Goal: Task Accomplishment & Management: Manage account settings

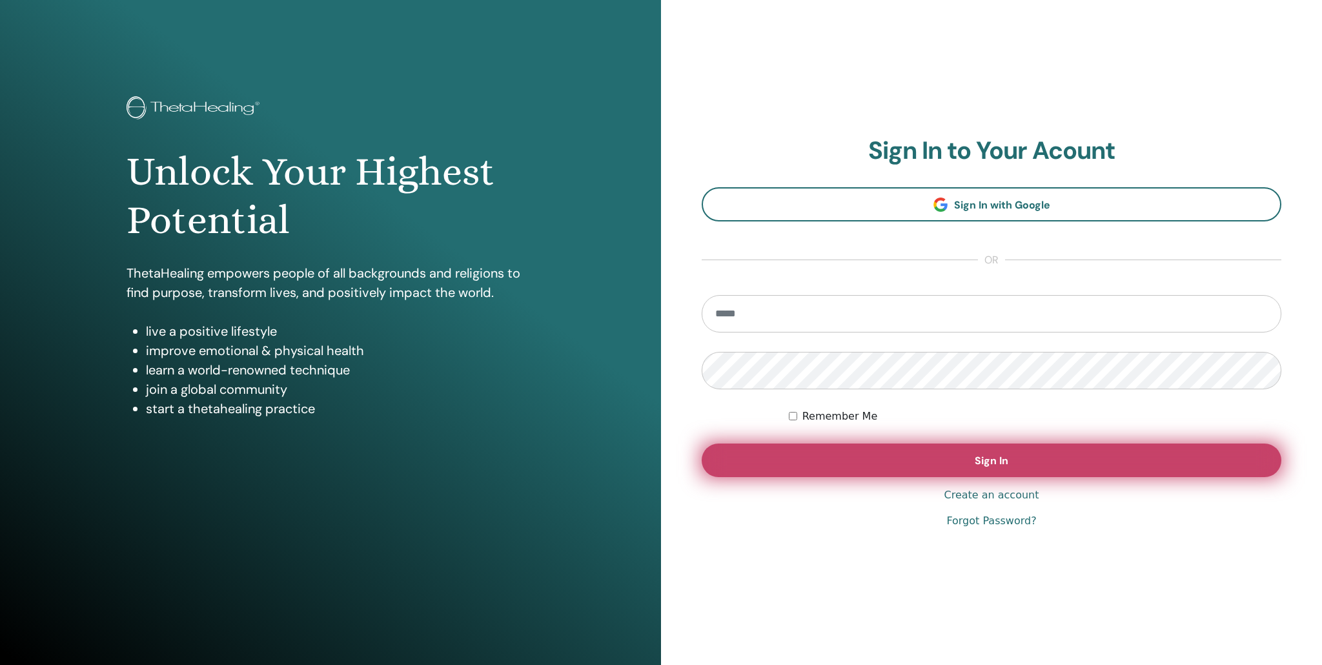
type input "**********"
click at [964, 463] on button "Sign In" at bounding box center [992, 460] width 580 height 34
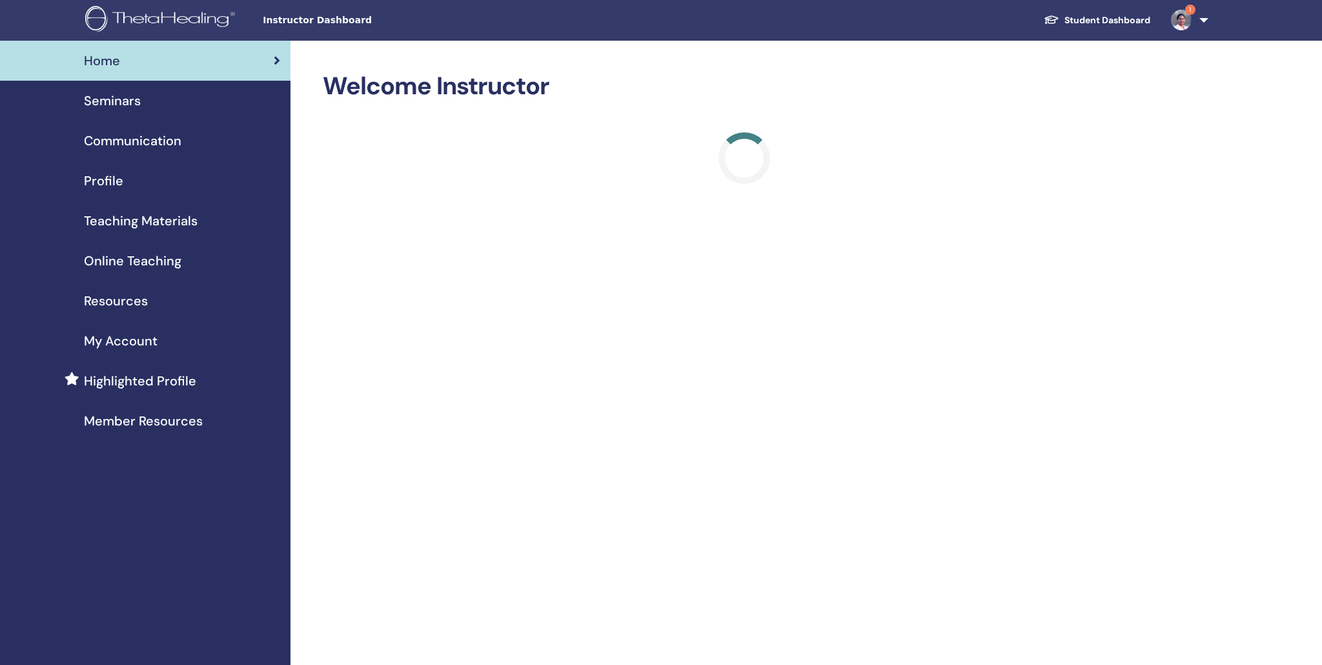
scroll to position [1, 0]
click at [1178, 23] on img at bounding box center [1181, 20] width 21 height 21
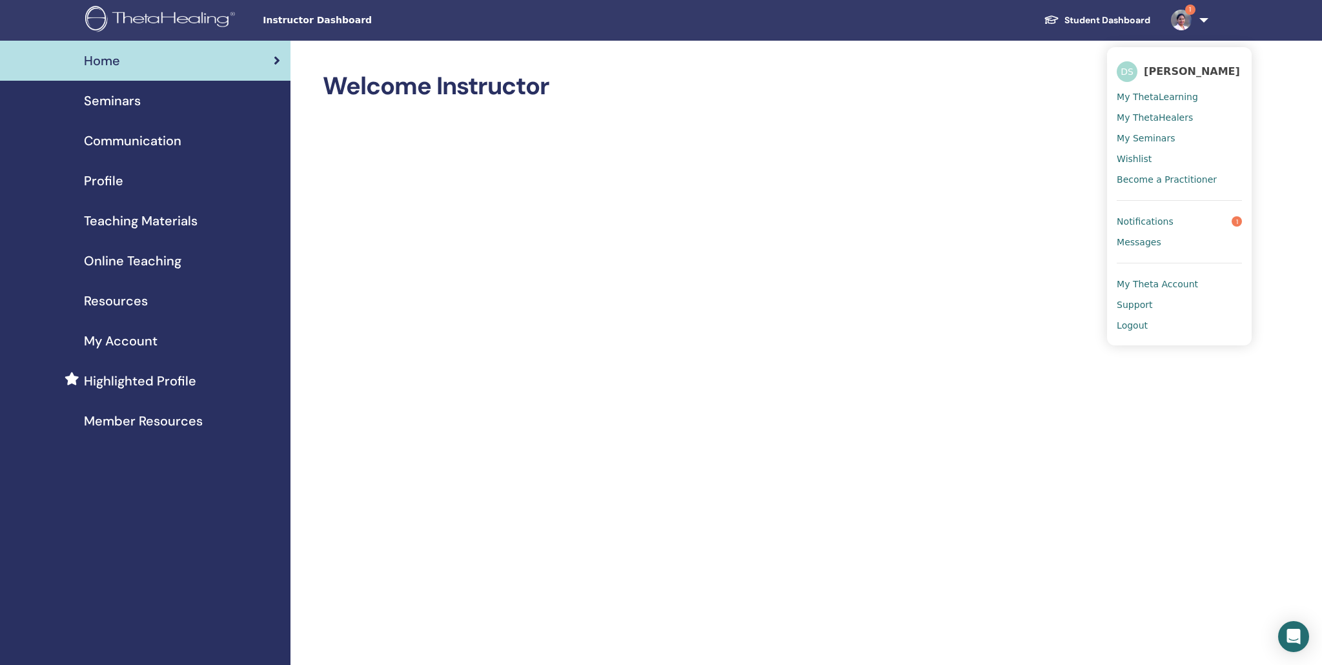
click at [1143, 219] on span "Notifications" at bounding box center [1144, 222] width 57 height 12
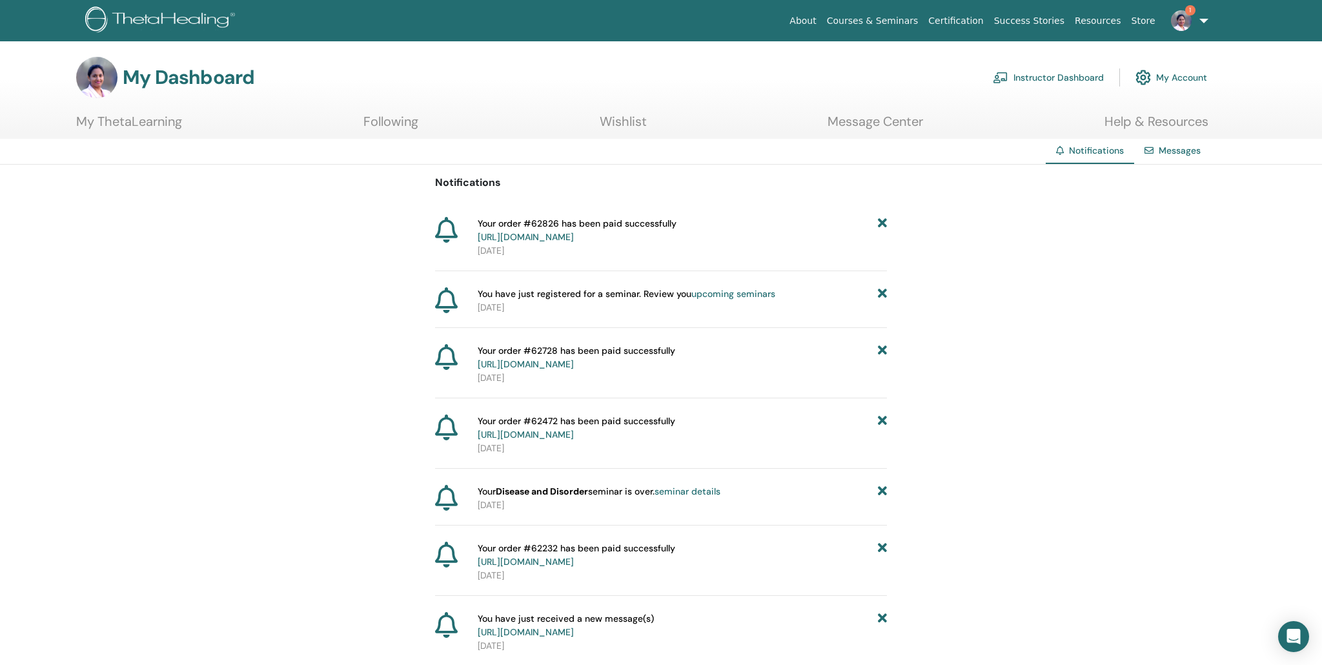
click at [159, 84] on h3 "My Dashboard" at bounding box center [189, 77] width 132 height 23
click at [168, 21] on img at bounding box center [162, 20] width 154 height 29
